Goal: Information Seeking & Learning: Learn about a topic

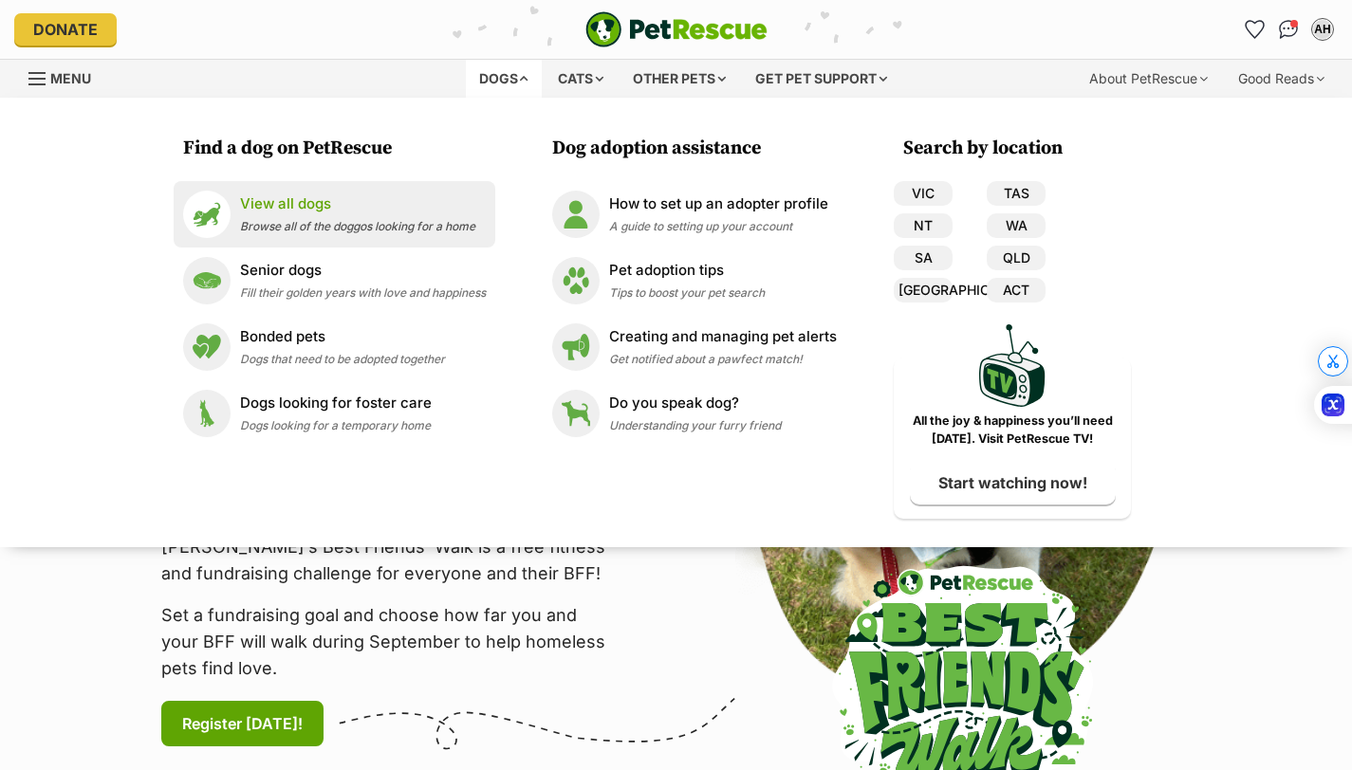
click at [440, 221] on span "Browse all of the doggos looking for a home" at bounding box center [357, 226] width 235 height 14
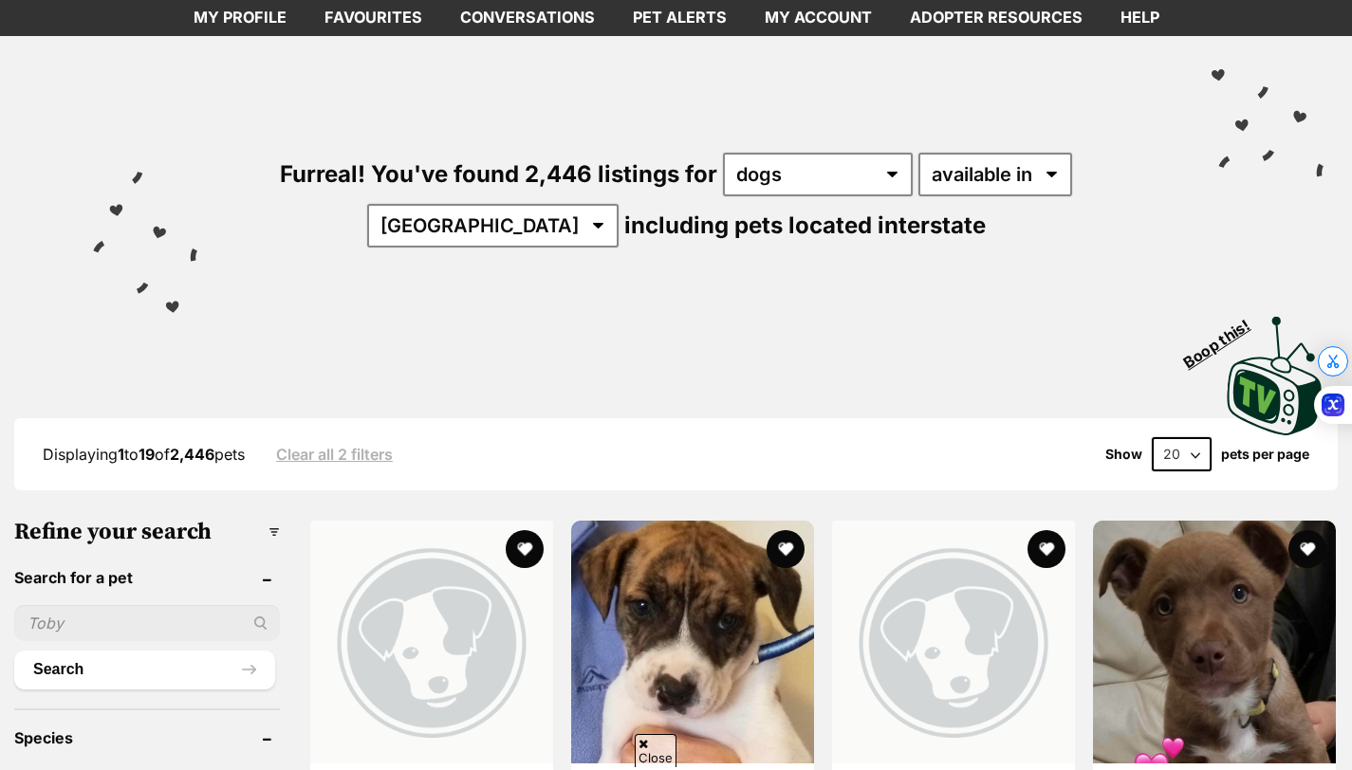
scroll to position [111, 0]
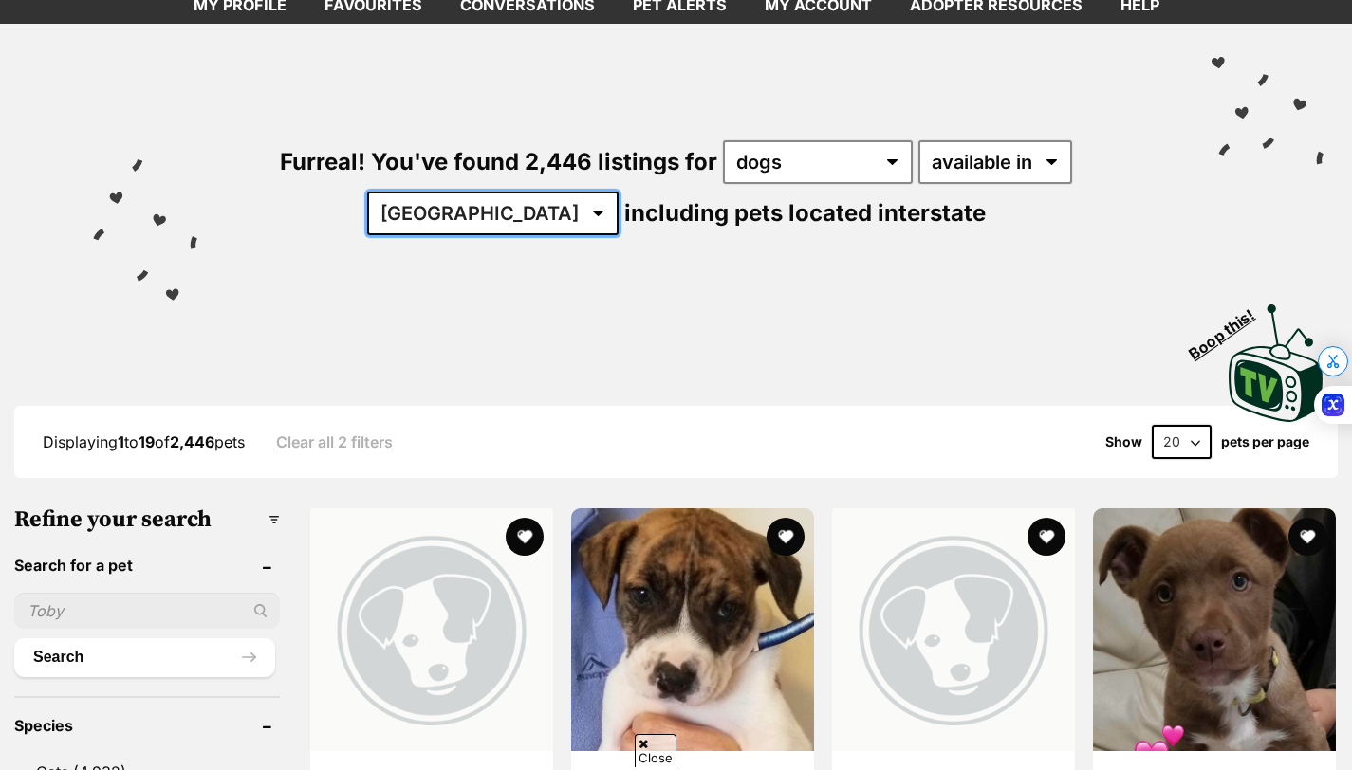
click at [512, 208] on select "Australia ACT NSW NT QLD SA TAS VIC WA" at bounding box center [492, 214] width 251 height 44
select select "[GEOGRAPHIC_DATA]"
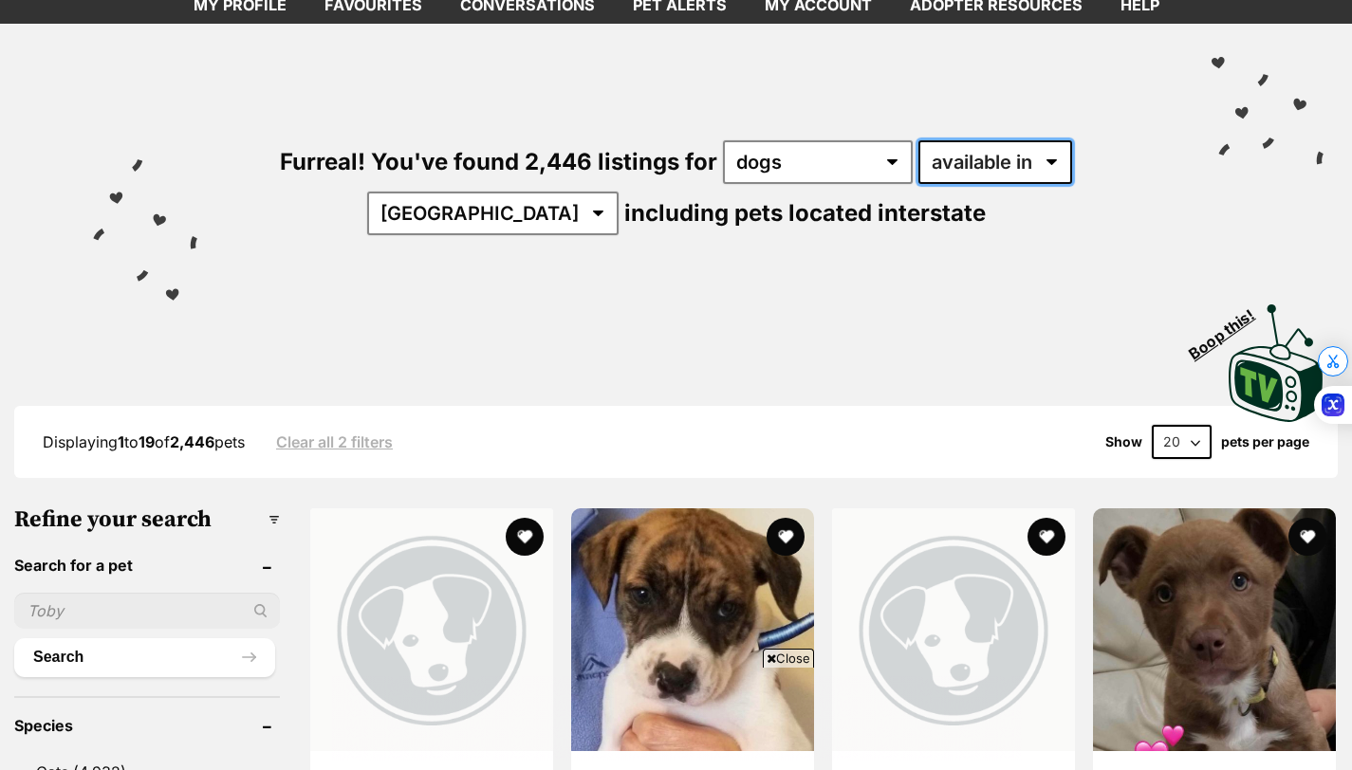
click at [989, 150] on select "available in located in" at bounding box center [995, 162] width 154 height 44
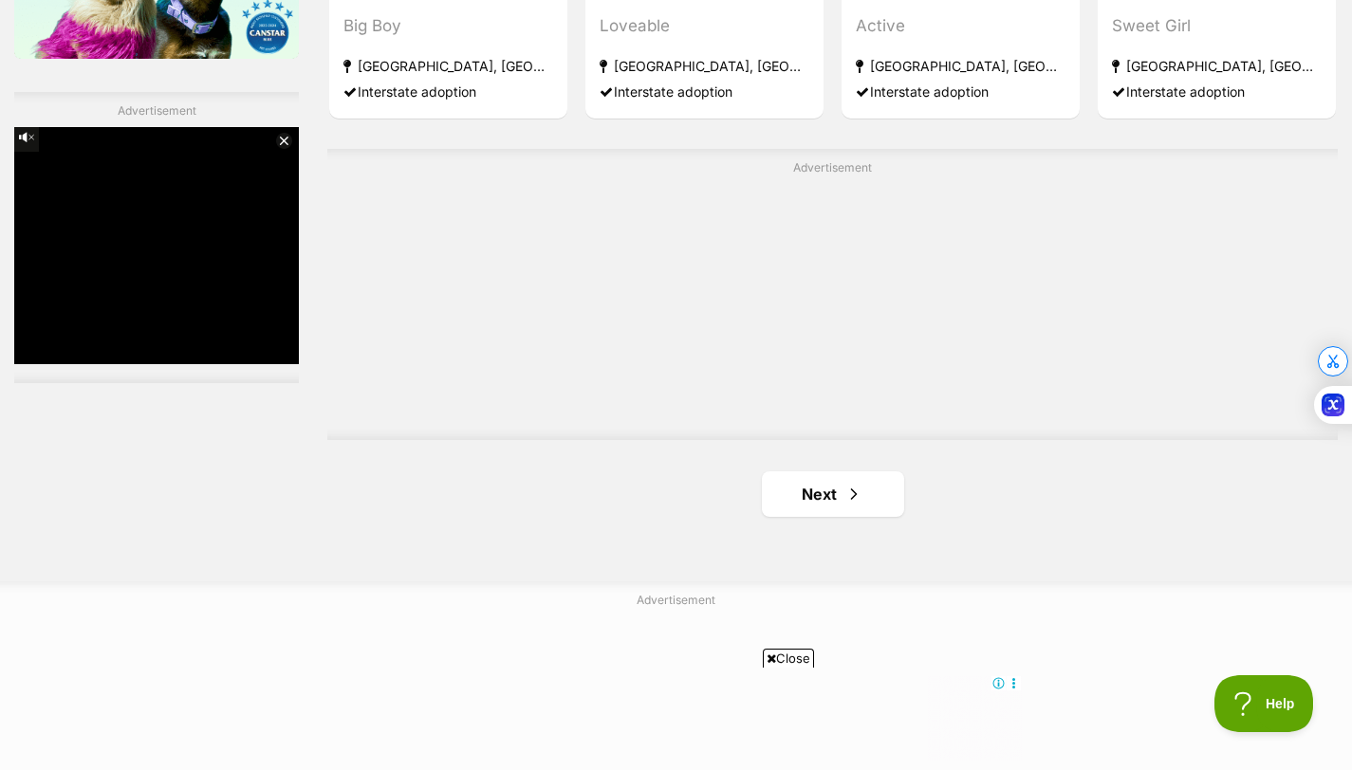
scroll to position [3282, 0]
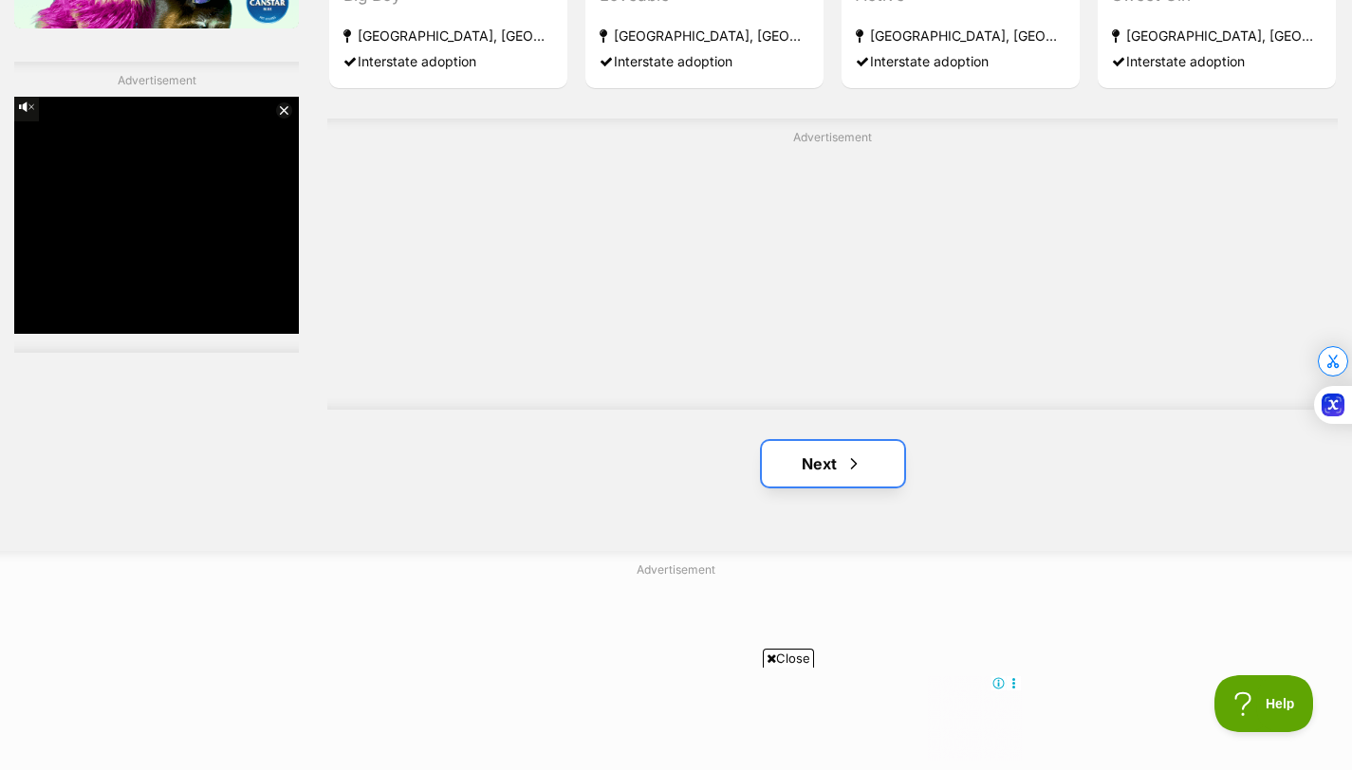
click at [862, 453] on span "Next page" at bounding box center [853, 464] width 19 height 23
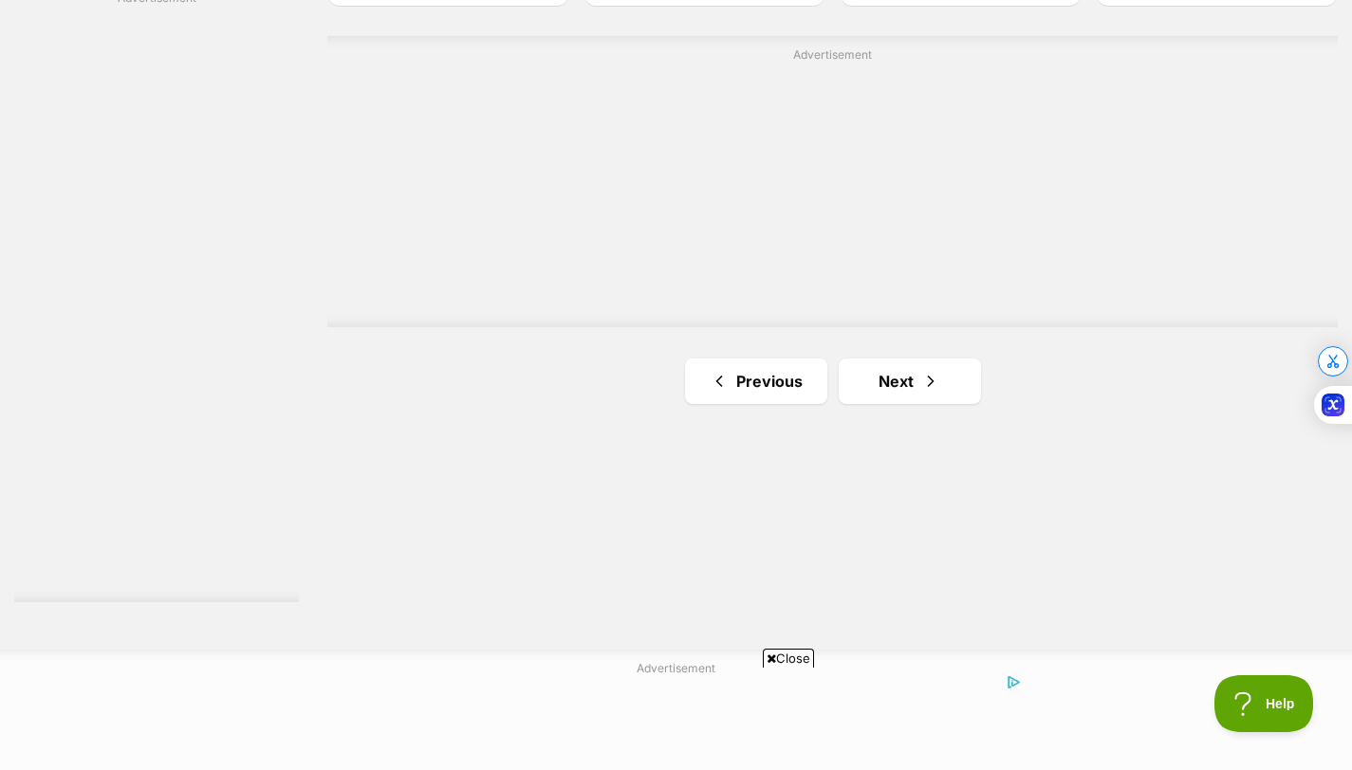
scroll to position [3405, 0]
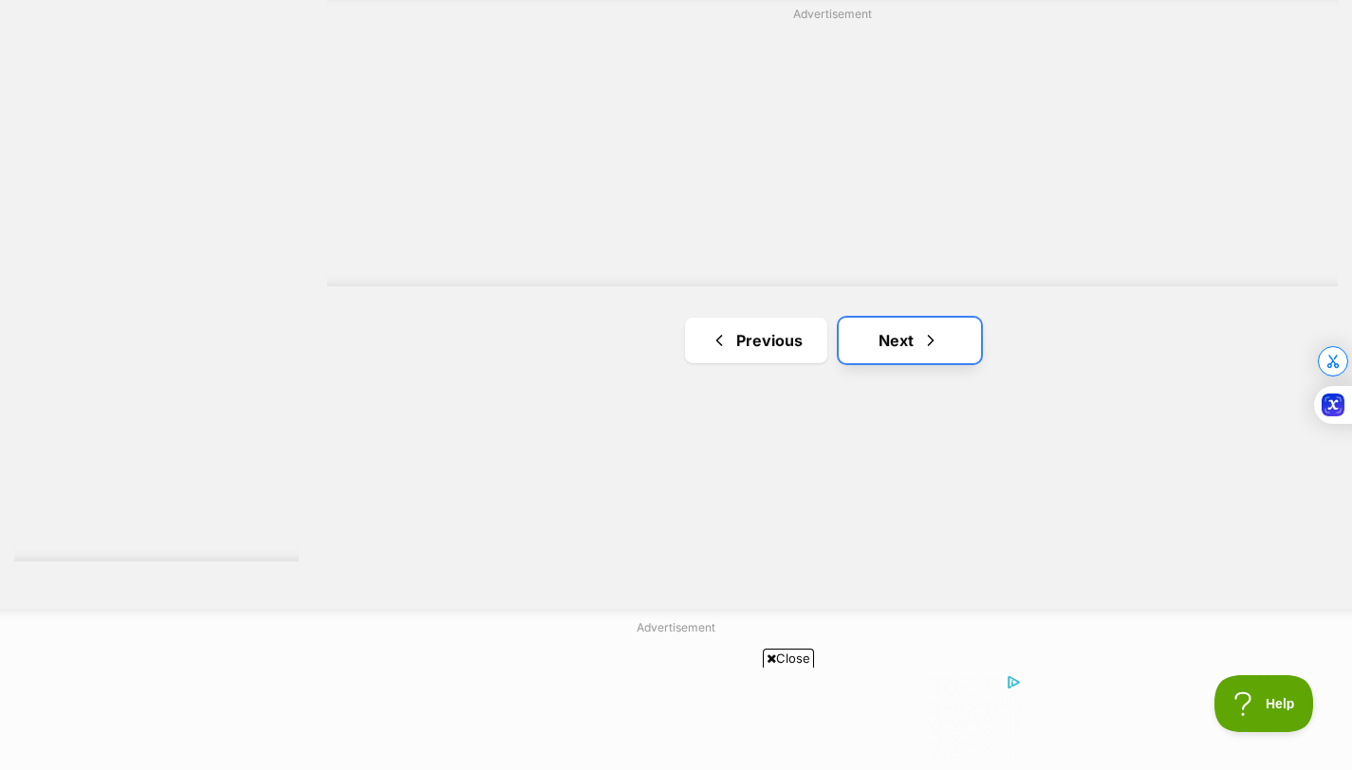
click at [889, 318] on link "Next" at bounding box center [910, 341] width 142 height 46
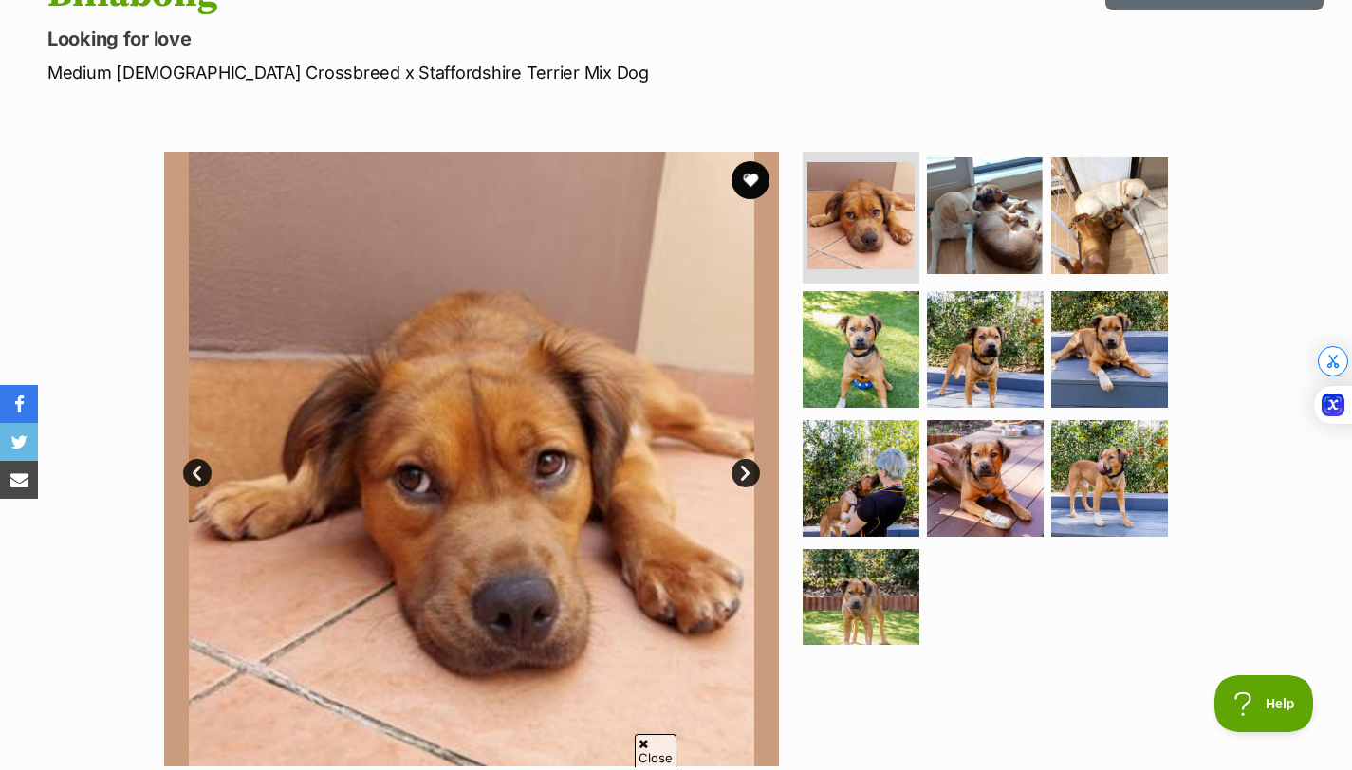
scroll to position [245, 0]
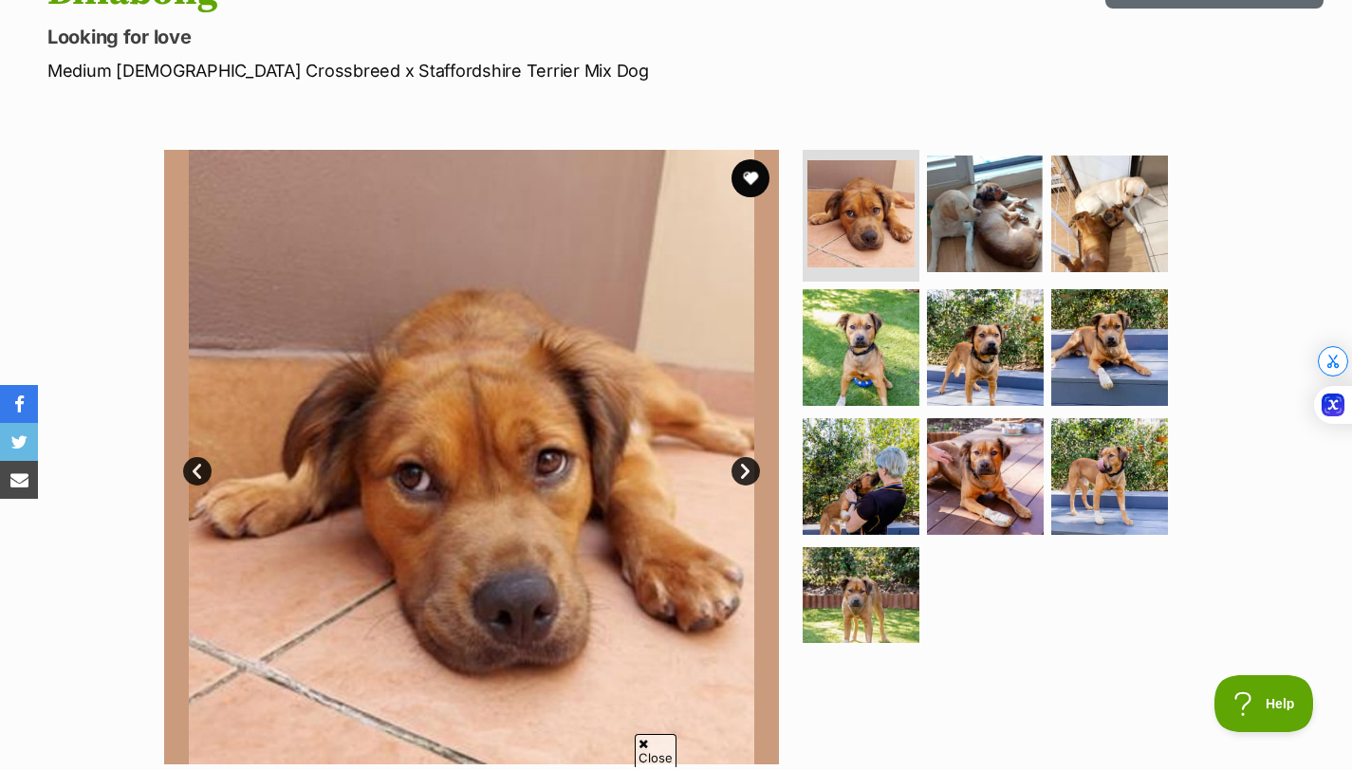
click at [751, 473] on link "Next" at bounding box center [746, 471] width 28 height 28
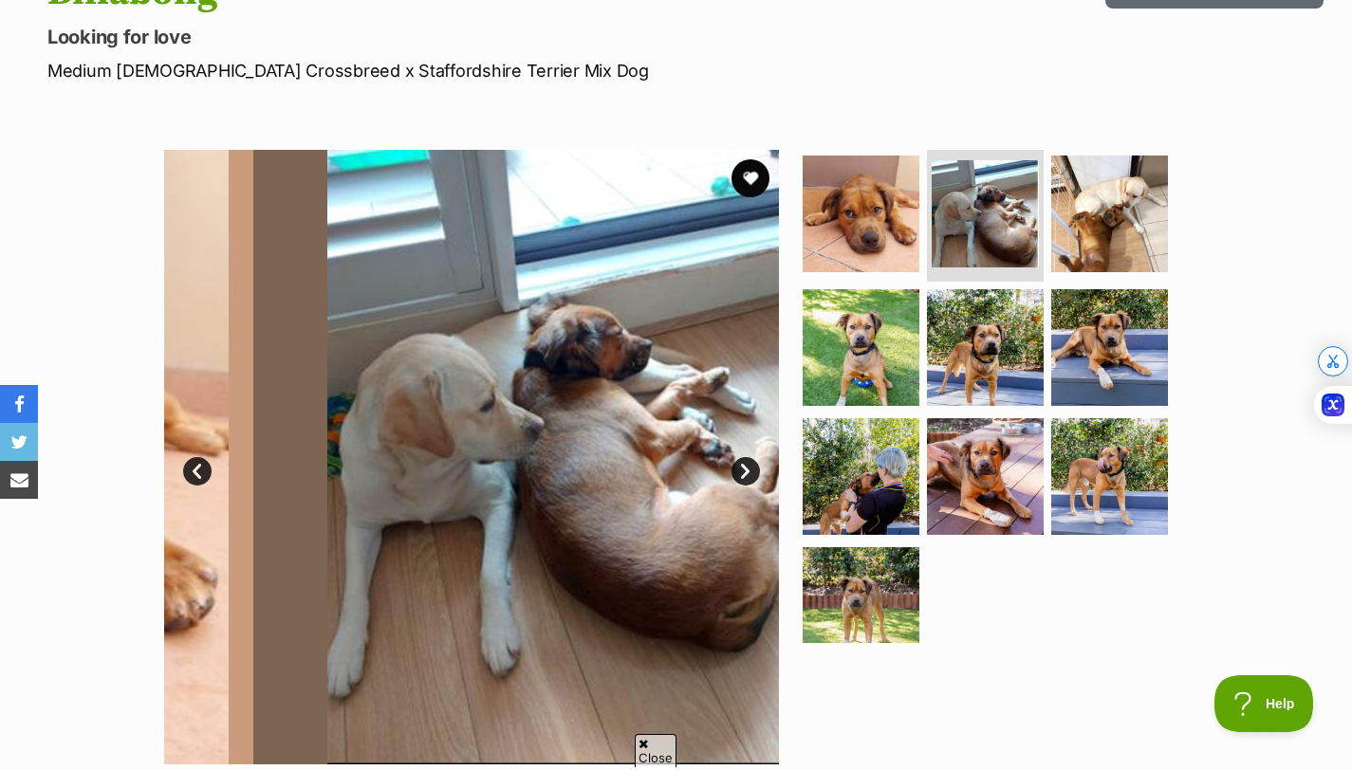
scroll to position [0, 0]
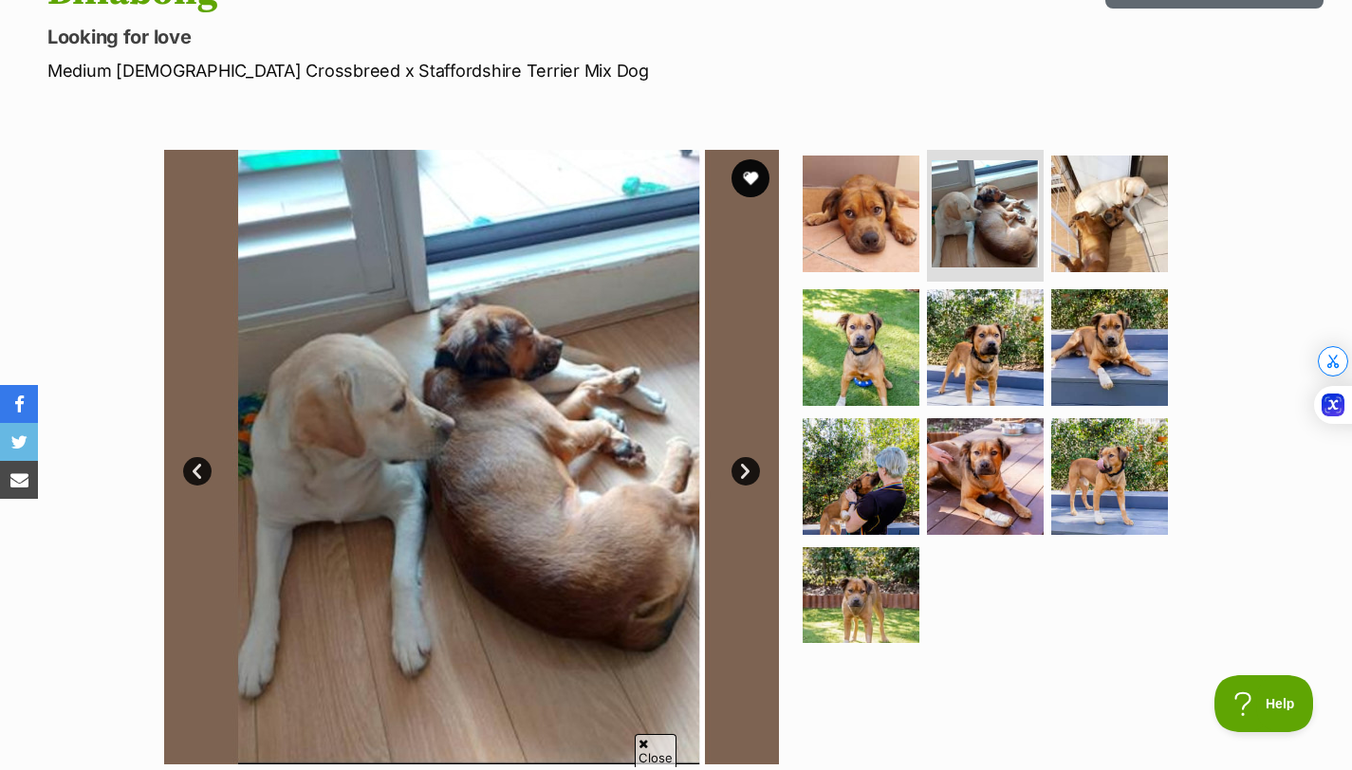
click at [751, 473] on link "Next" at bounding box center [746, 471] width 28 height 28
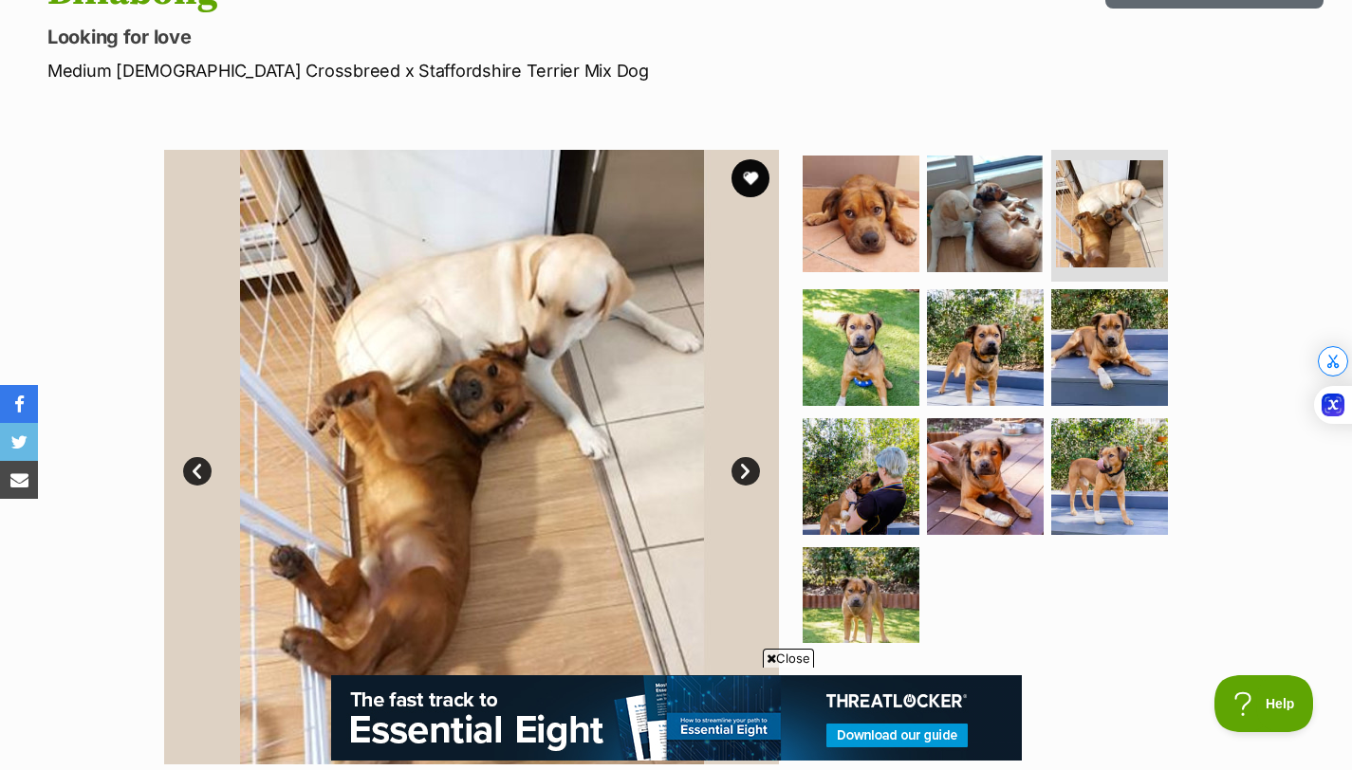
click at [751, 473] on link "Next" at bounding box center [746, 471] width 28 height 28
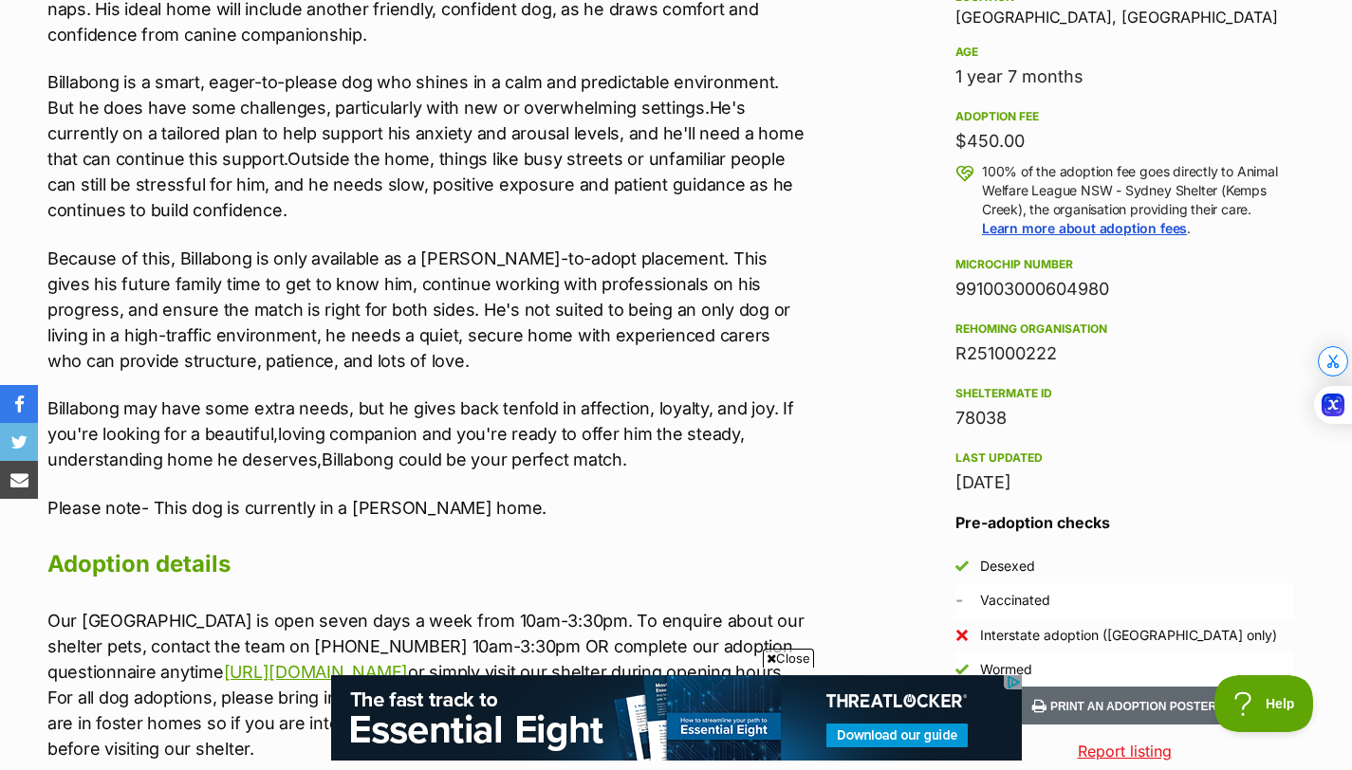
scroll to position [1367, 0]
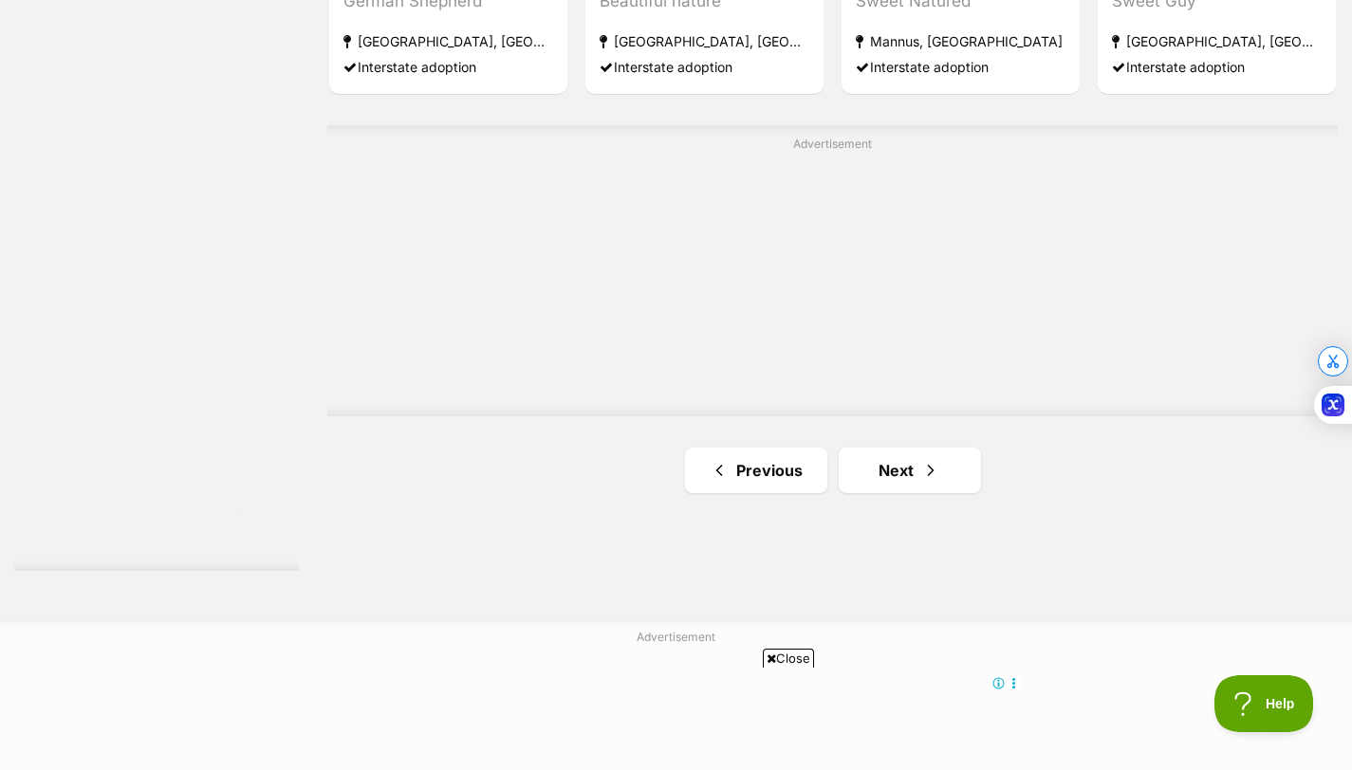
scroll to position [3412, 0]
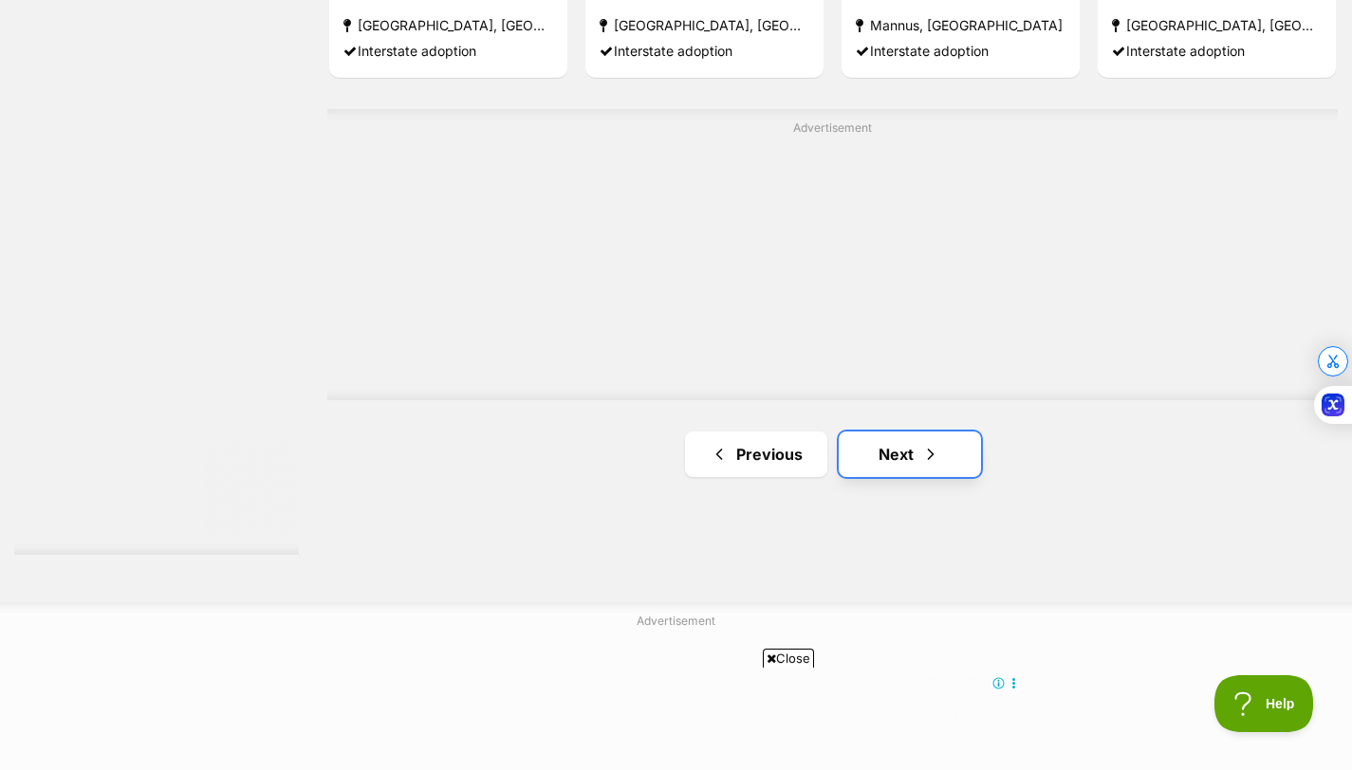
click at [894, 432] on link "Next" at bounding box center [910, 455] width 142 height 46
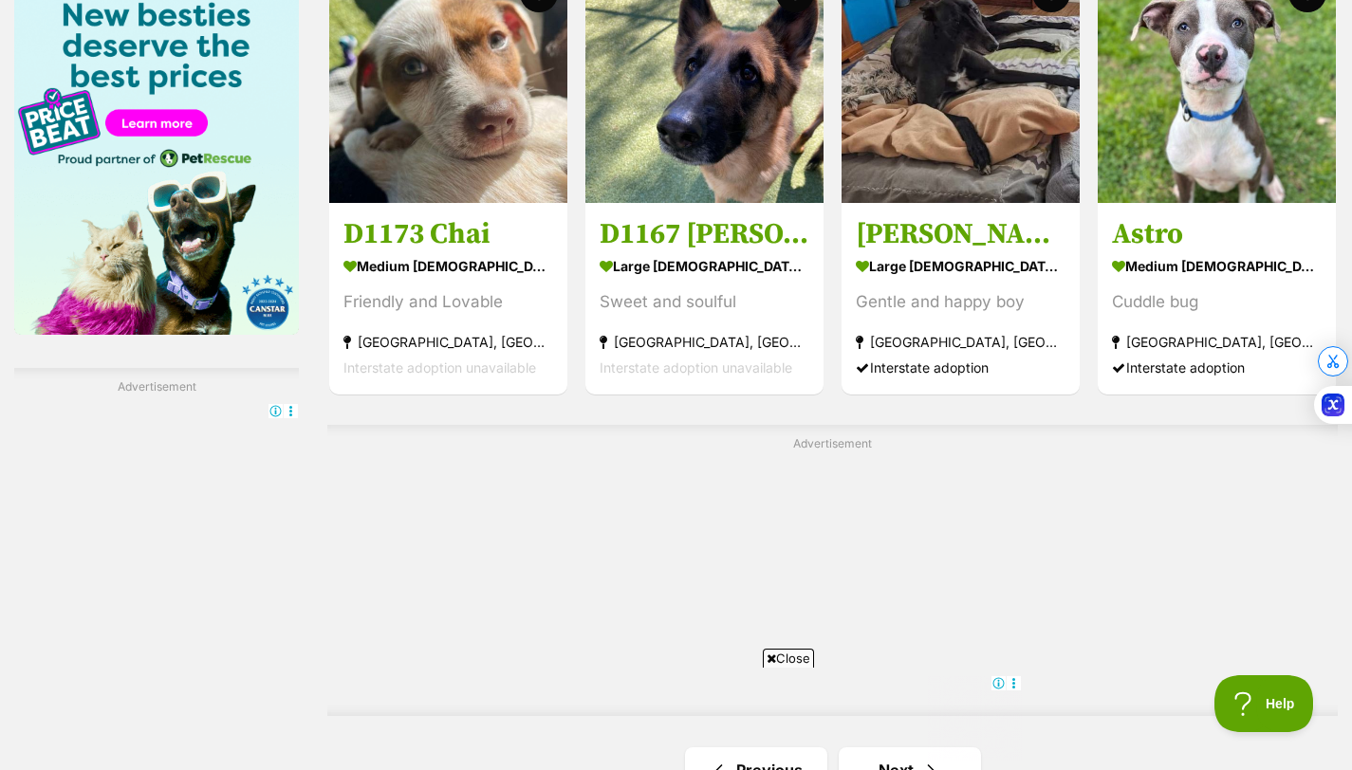
scroll to position [3274, 0]
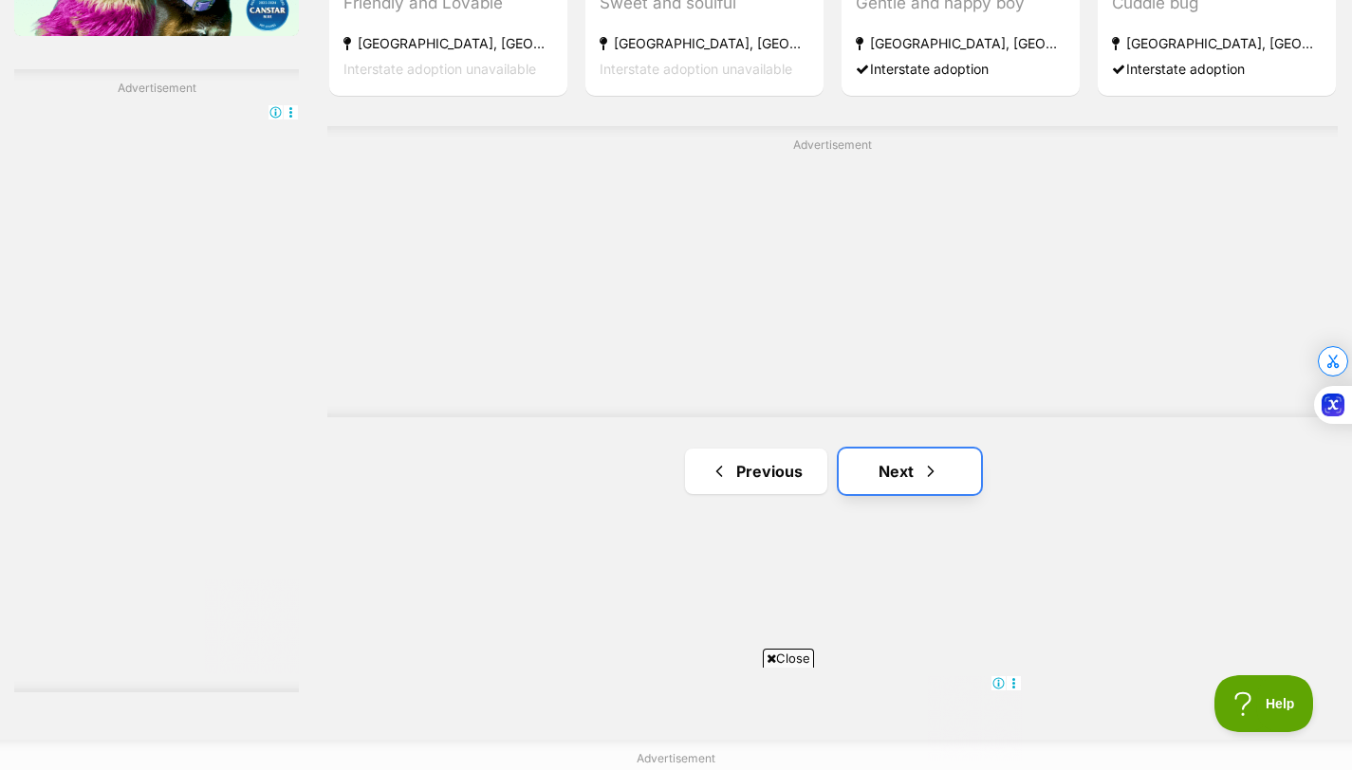
click at [893, 449] on link "Next" at bounding box center [910, 472] width 142 height 46
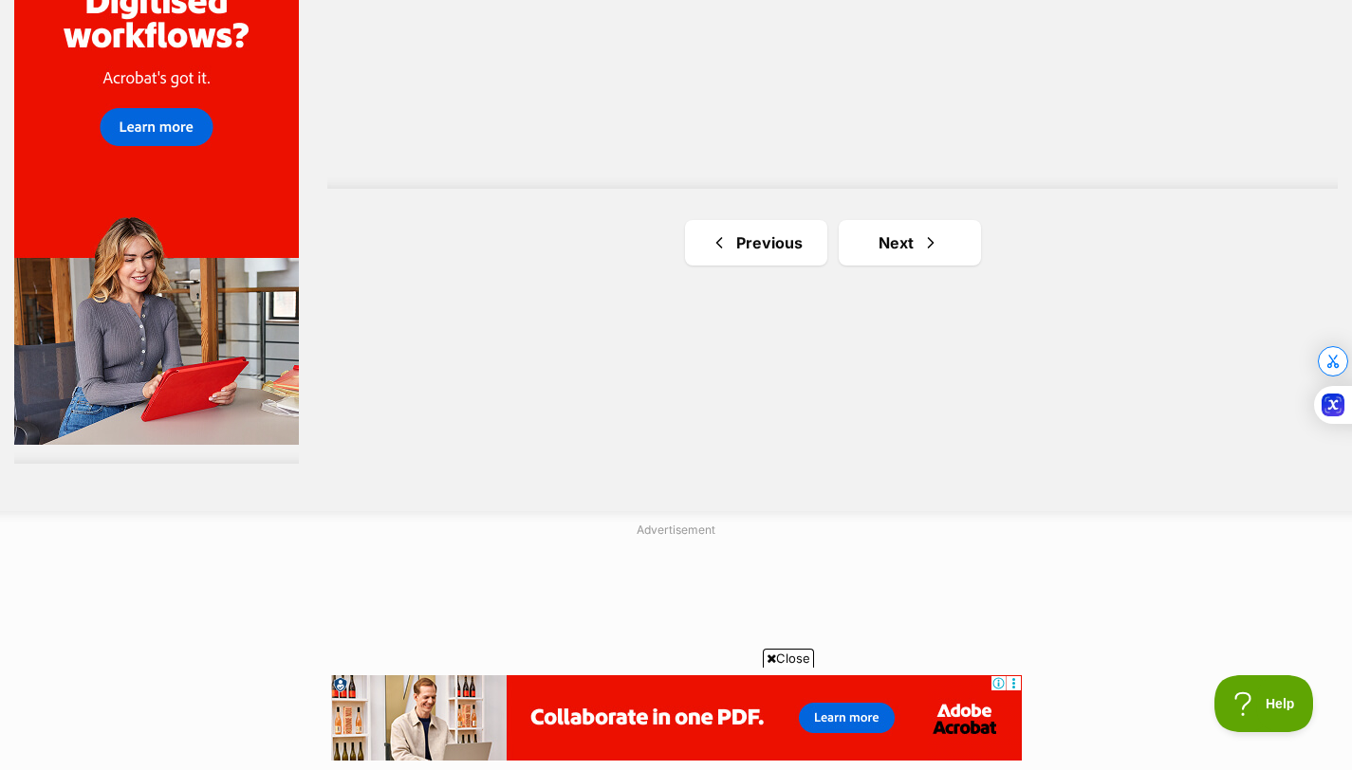
scroll to position [3515, 0]
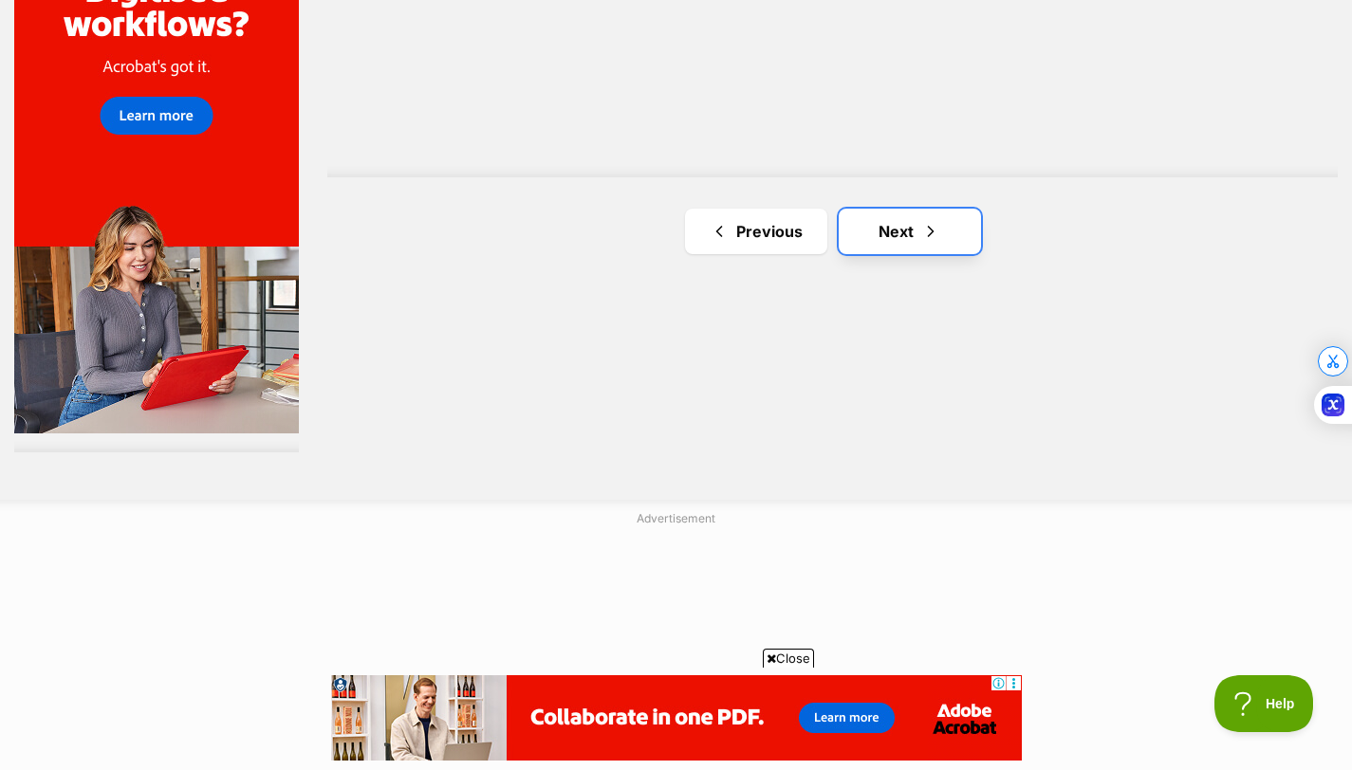
click at [894, 209] on link "Next" at bounding box center [910, 232] width 142 height 46
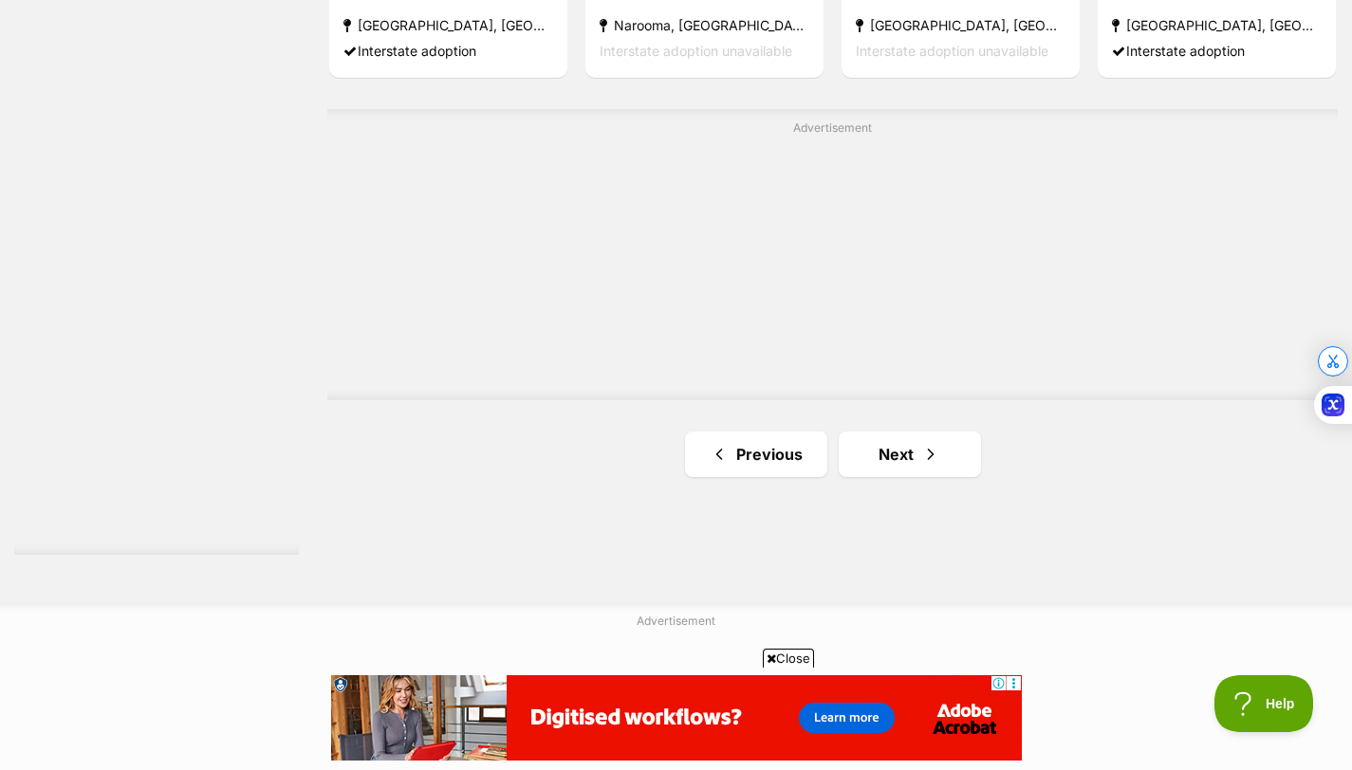
scroll to position [3438, 0]
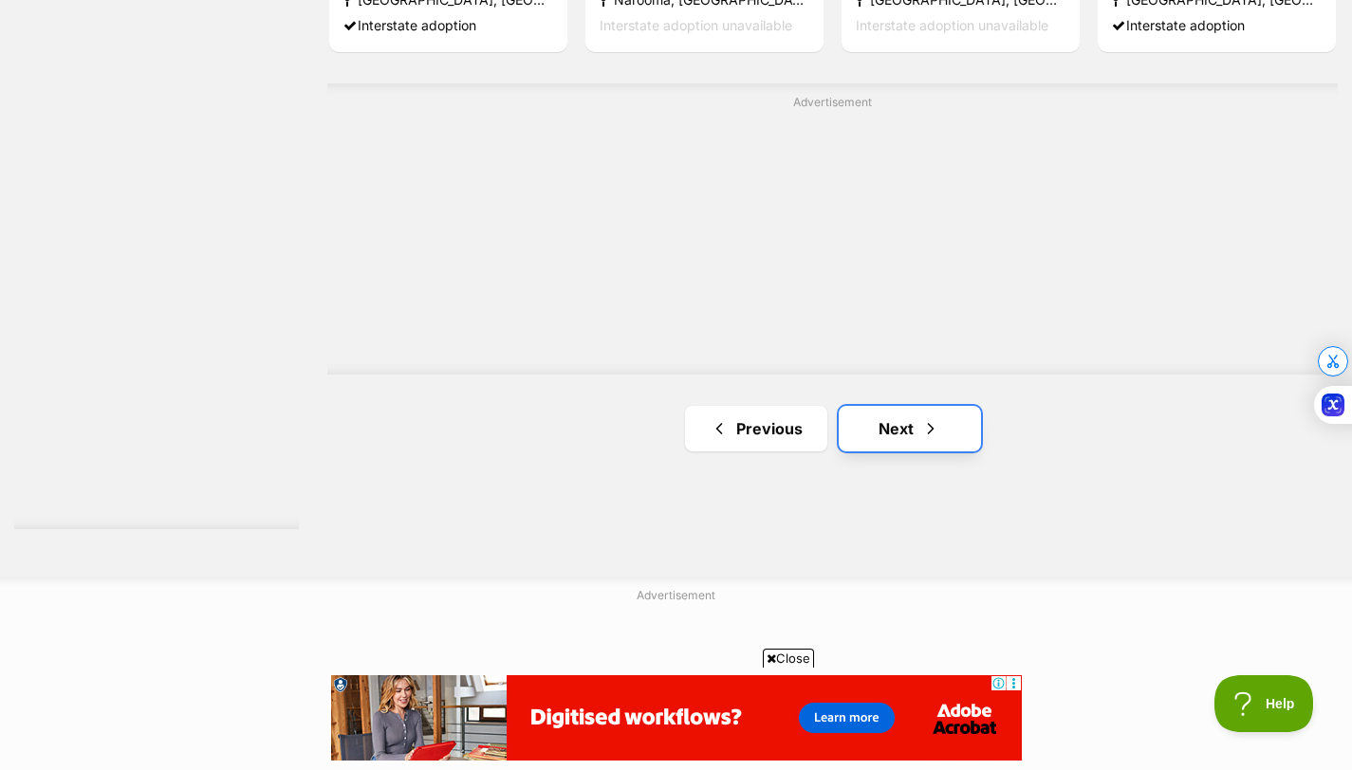
click at [915, 406] on link "Next" at bounding box center [910, 429] width 142 height 46
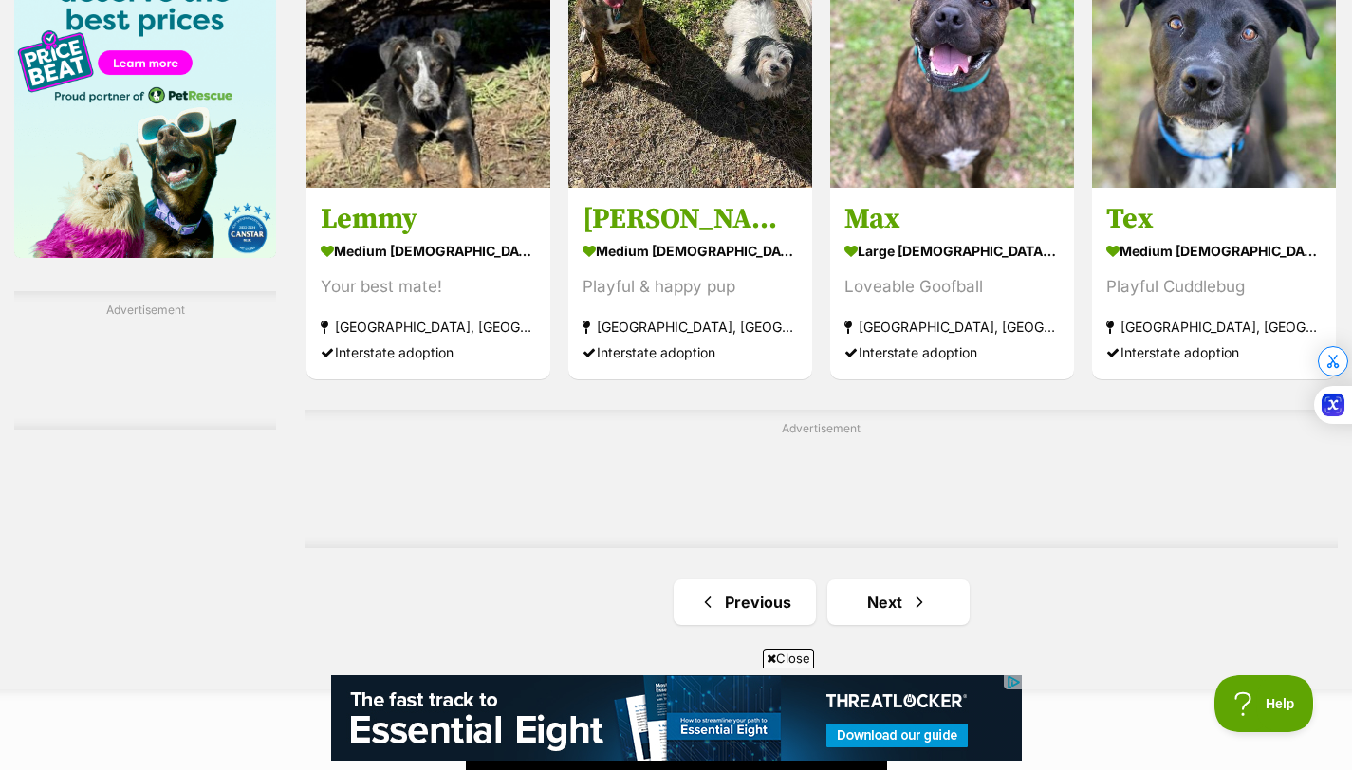
scroll to position [3094, 0]
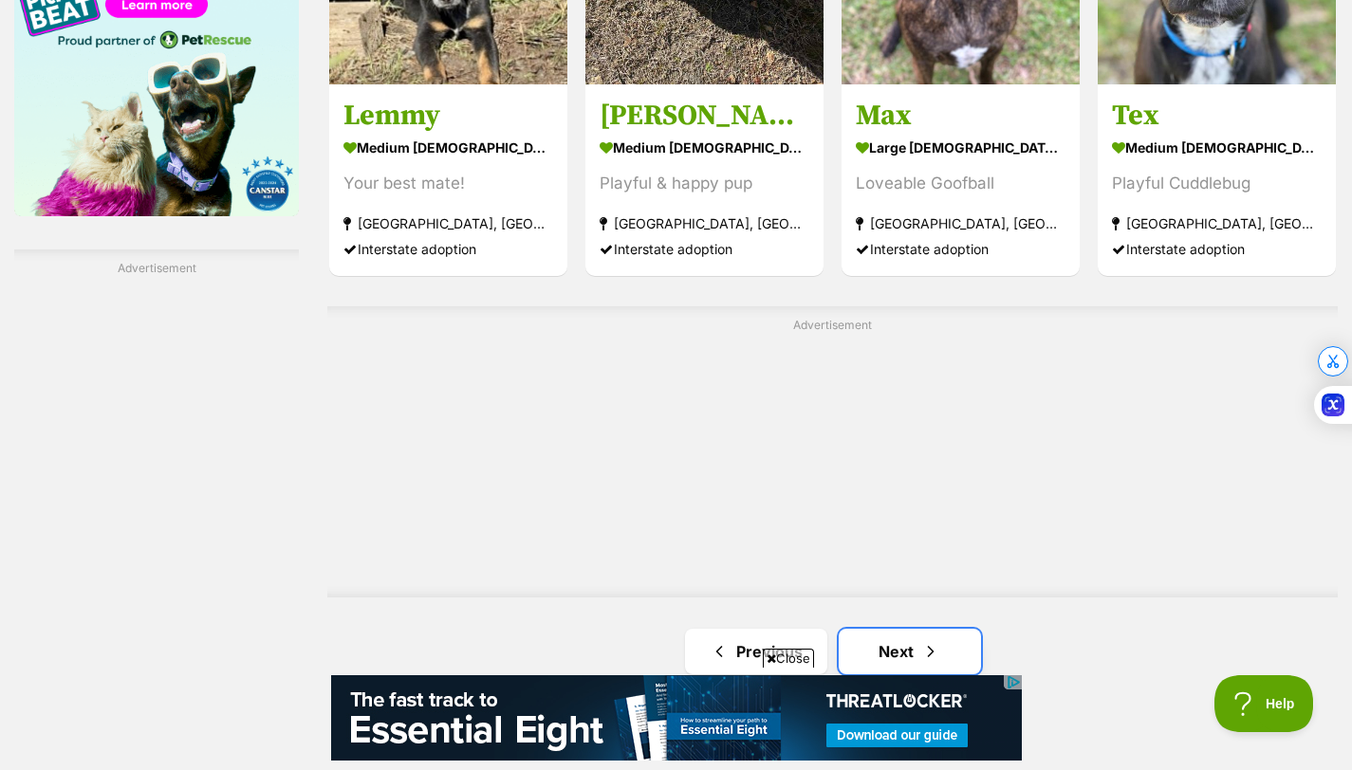
click at [925, 640] on span "Next page" at bounding box center [930, 651] width 19 height 23
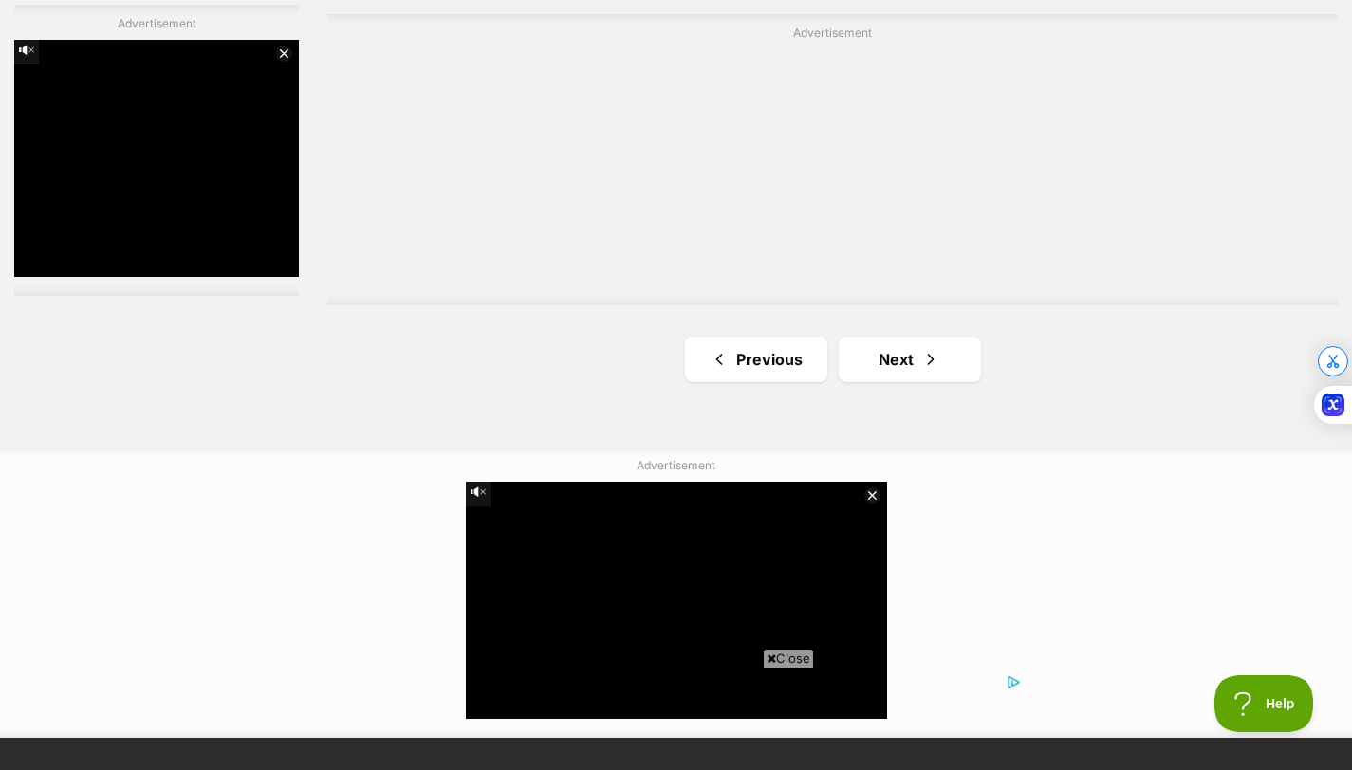
scroll to position [3416, 0]
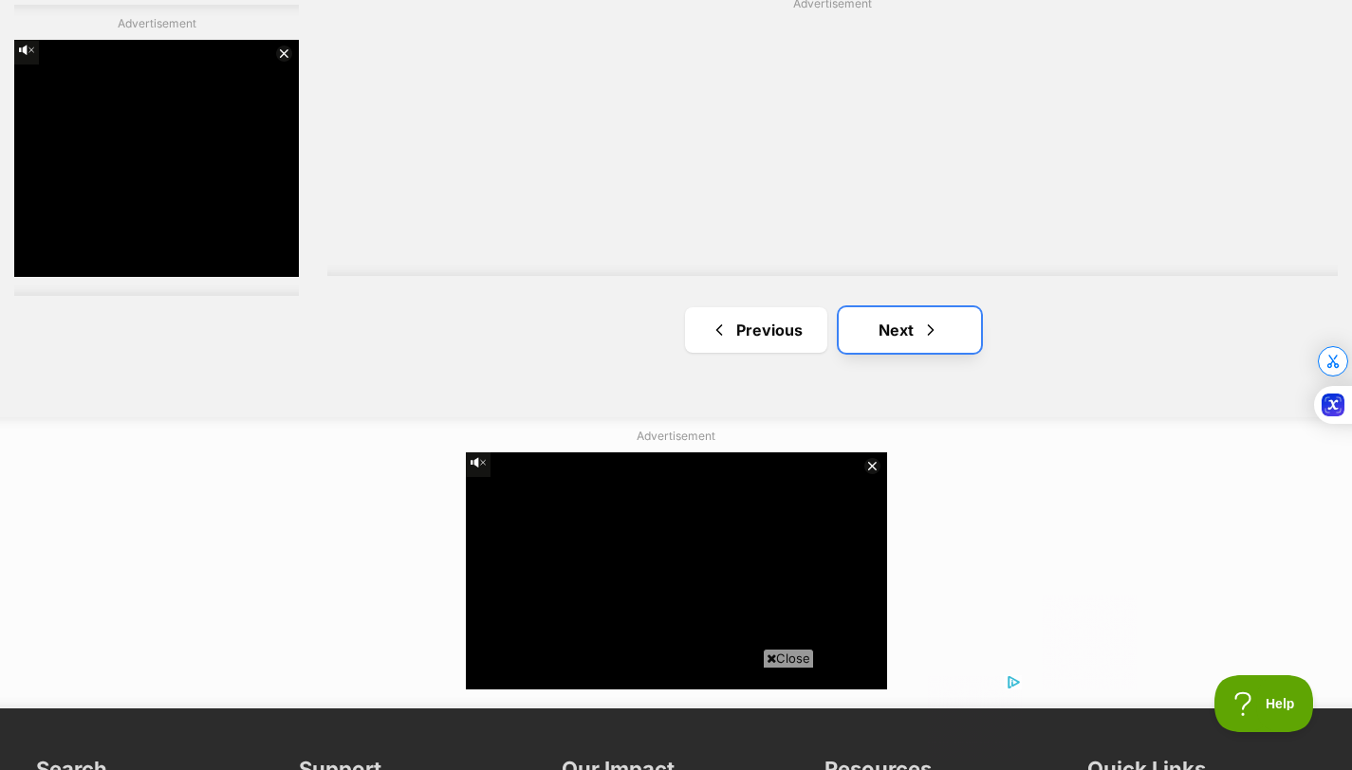
click at [914, 307] on link "Next" at bounding box center [910, 330] width 142 height 46
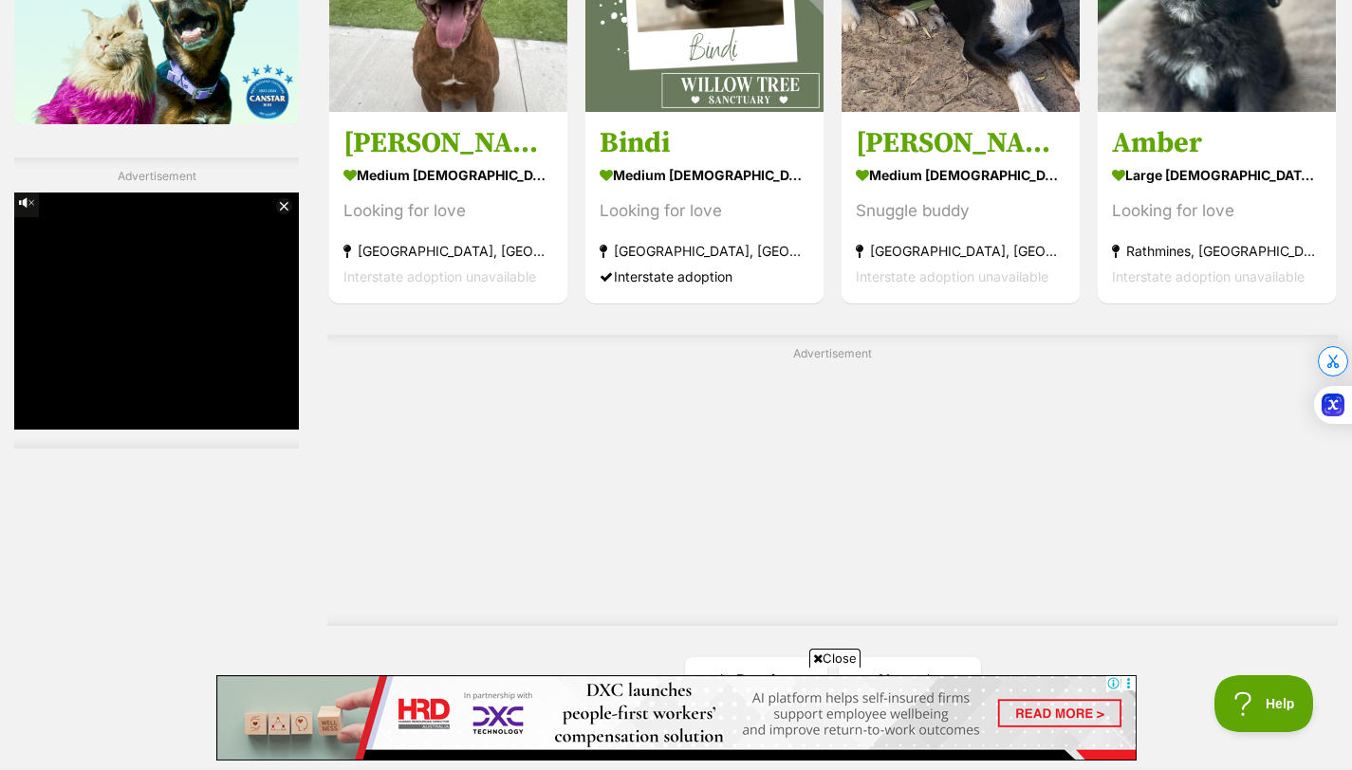
scroll to position [3135, 0]
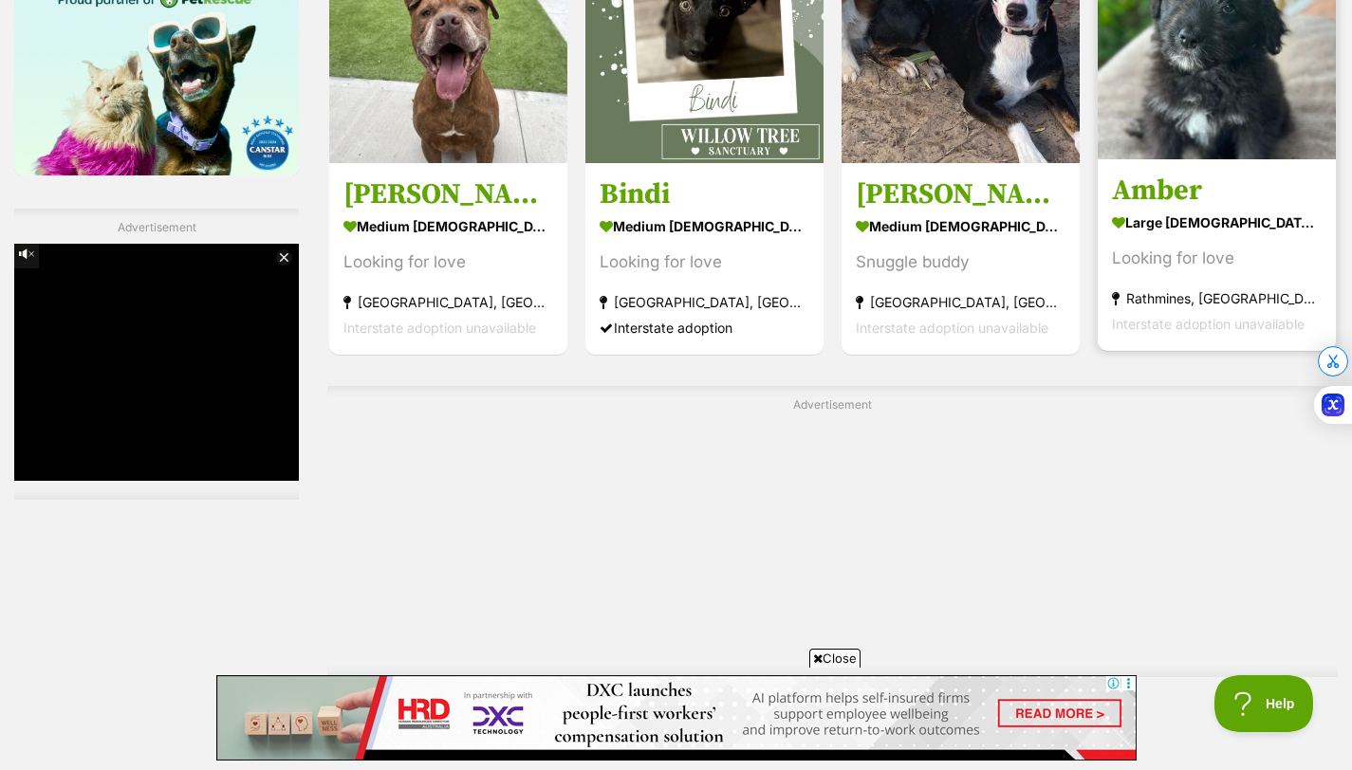
click at [1153, 225] on section "large female Dog Looking for love Rathmines, NSW Interstate adoption unavailable" at bounding box center [1217, 274] width 210 height 128
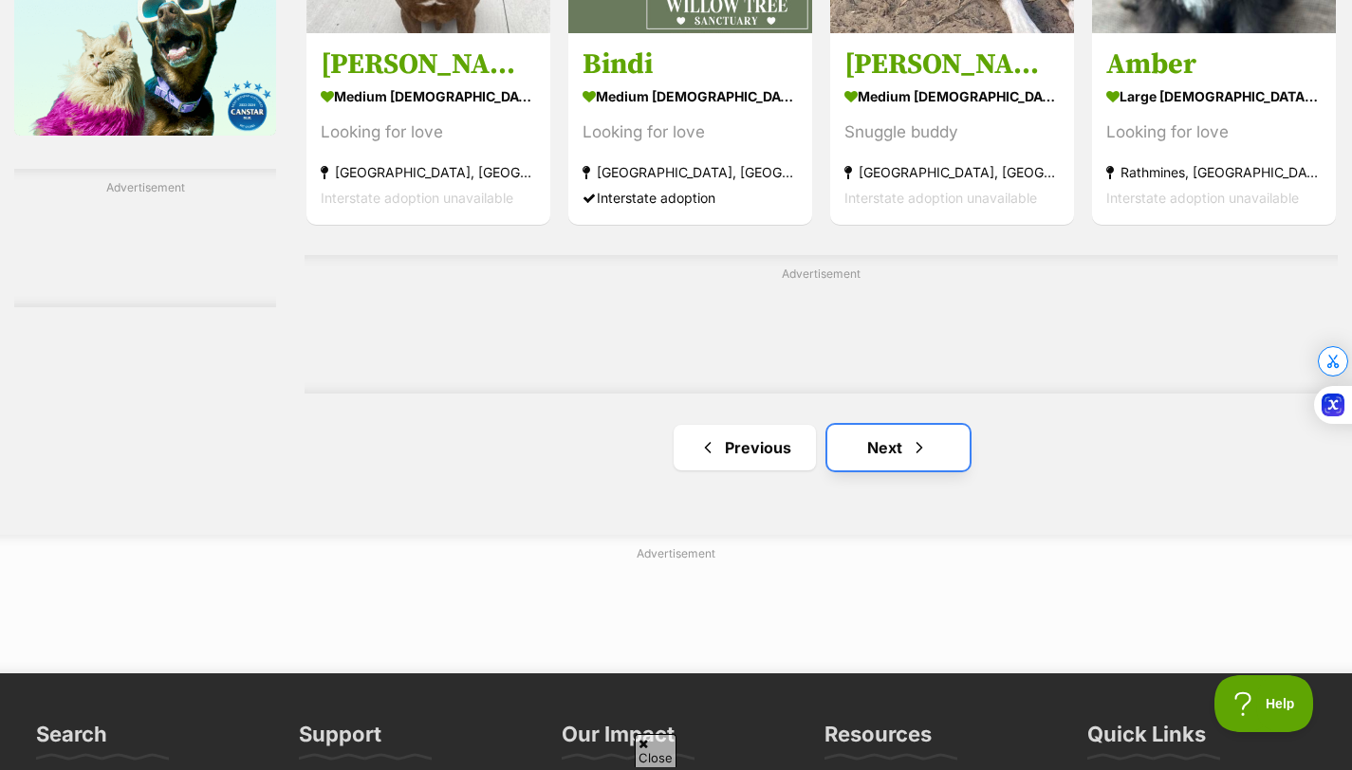
click at [879, 425] on link "Next" at bounding box center [898, 448] width 142 height 46
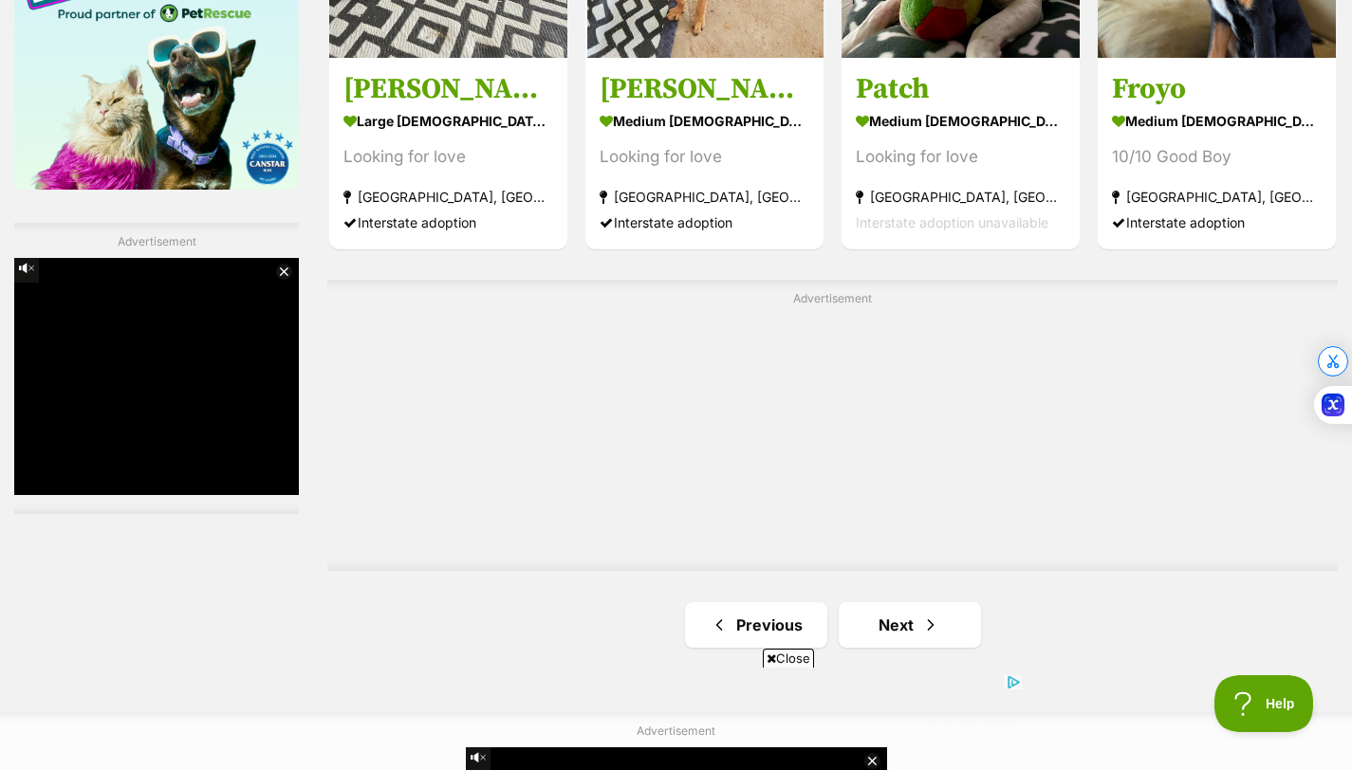
scroll to position [3122, 0]
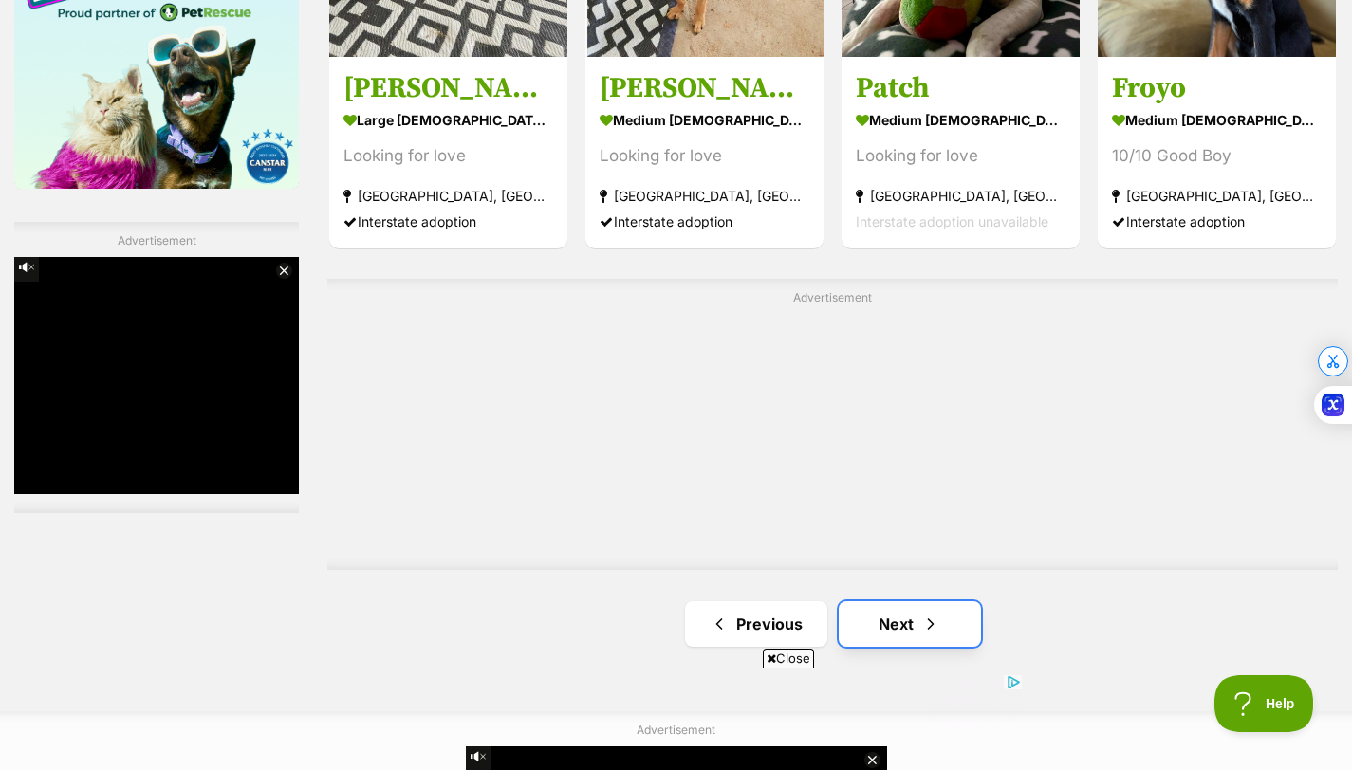
click at [931, 613] on span "Next page" at bounding box center [930, 624] width 19 height 23
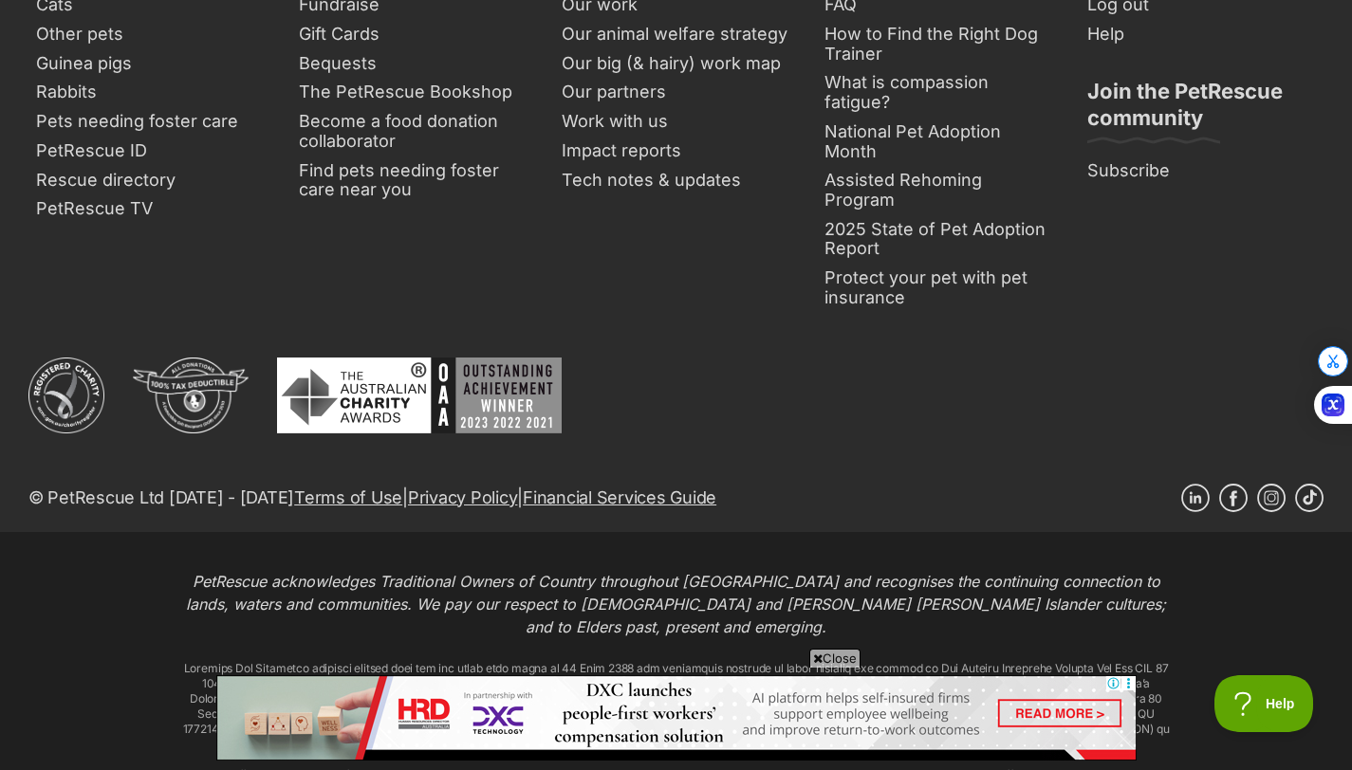
scroll to position [4310, 0]
